Goal: Complete application form

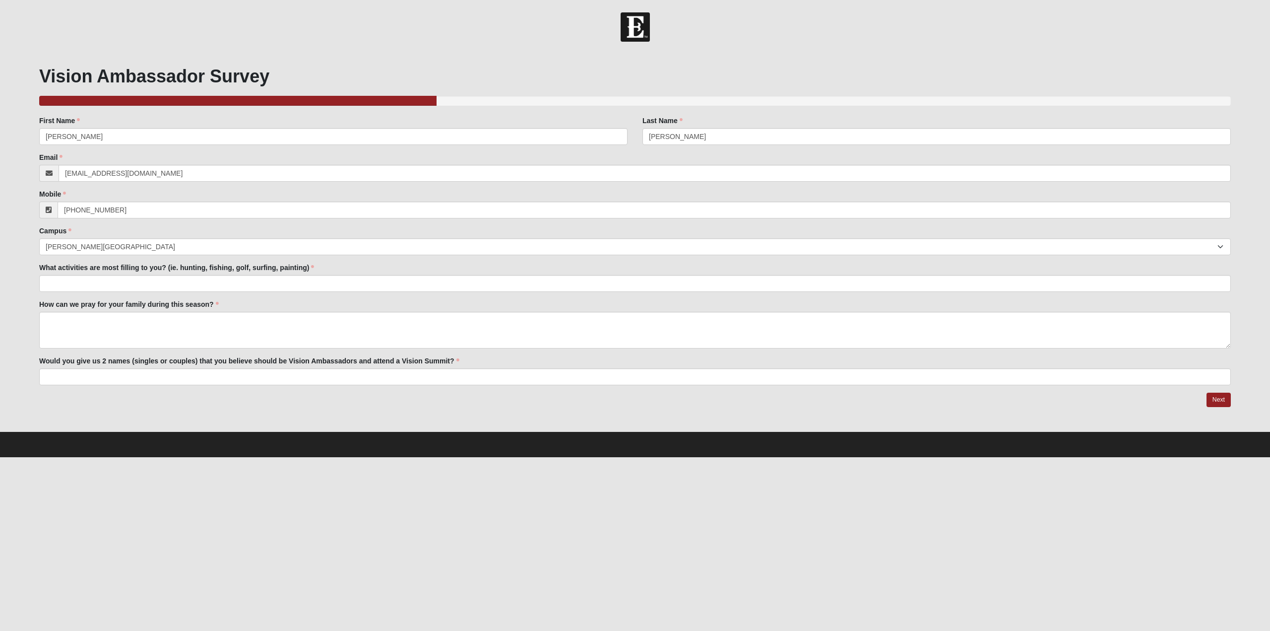
select select "4"
click at [175, 283] on input "What activities are most filling to you? (ie. hunting, fishing, golf, surfing, …" at bounding box center [635, 283] width 1192 height 17
type input "Triathlon, Fishing, Traveling, Golf, Endurance Sports"
click at [156, 319] on textarea "How can we pray for your family during this season?" at bounding box center [635, 330] width 1192 height 37
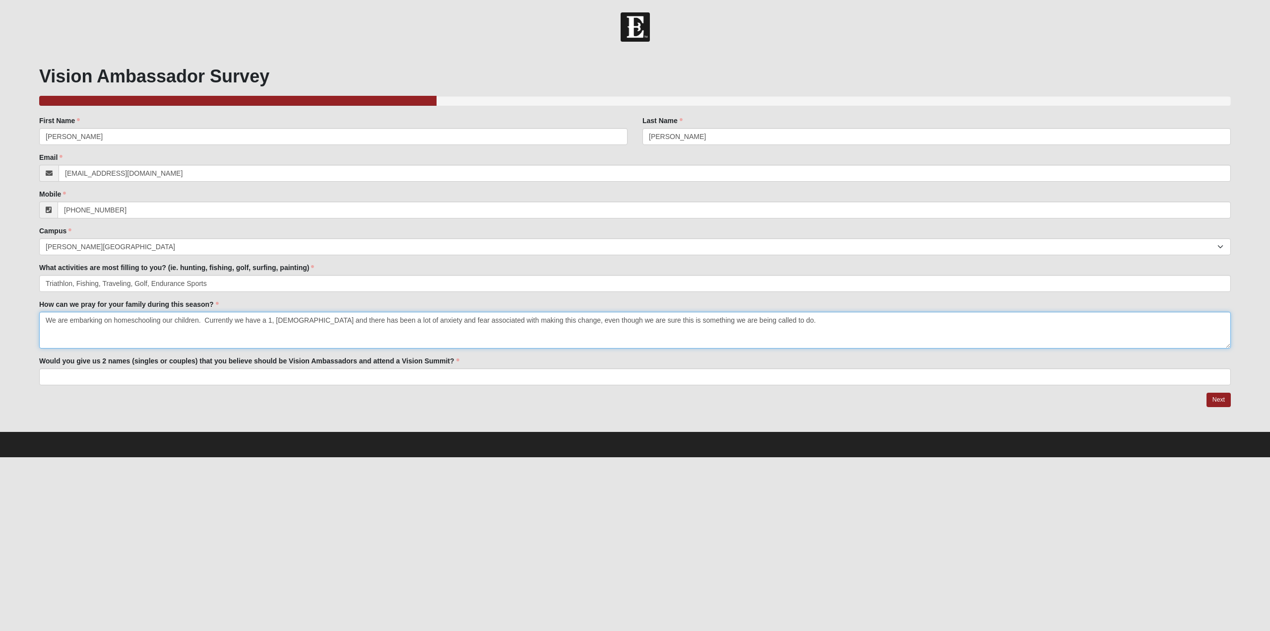
type textarea "We are embarking on homeschooling our children. Currently we have a 1, [DEMOGRA…"
click at [86, 371] on input "Would you give us 2 names (singles or couples) that you believe should be Visio…" at bounding box center [635, 376] width 1192 height 17
type input "[PERSON_NAME] [PERSON_NAME] and [PERSON_NAME]"
click at [1220, 400] on link "Next" at bounding box center [1219, 399] width 24 height 14
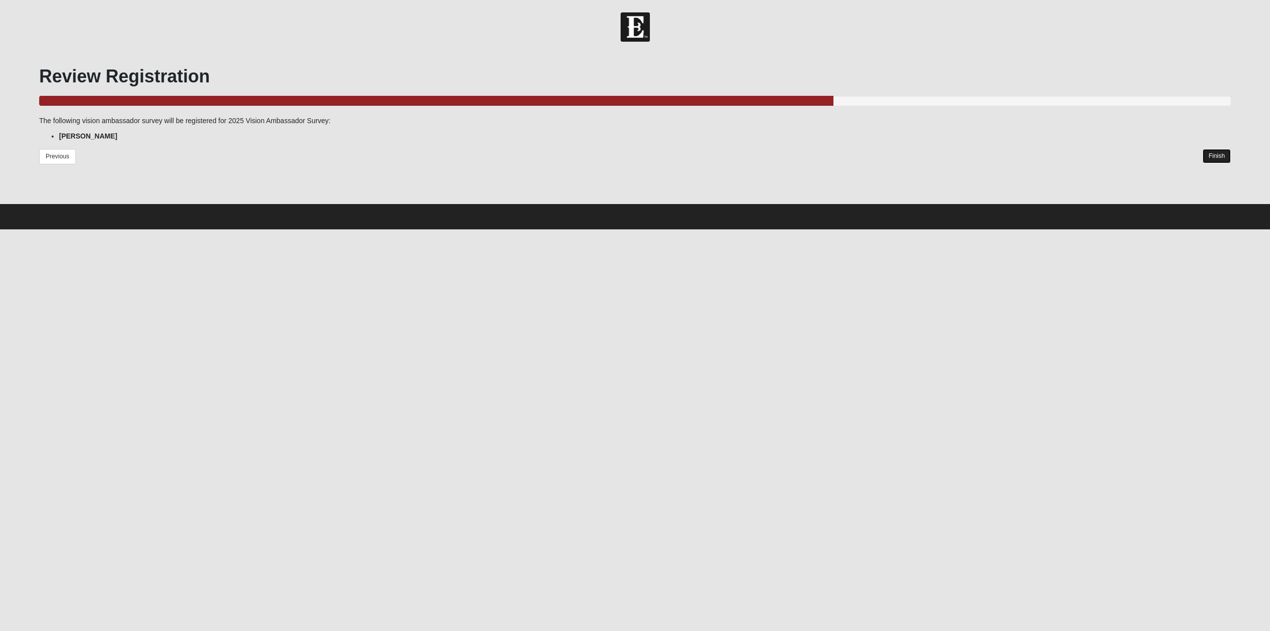
click at [1208, 160] on link "Finish" at bounding box center [1217, 156] width 28 height 14
